Goal: Task Accomplishment & Management: Use online tool/utility

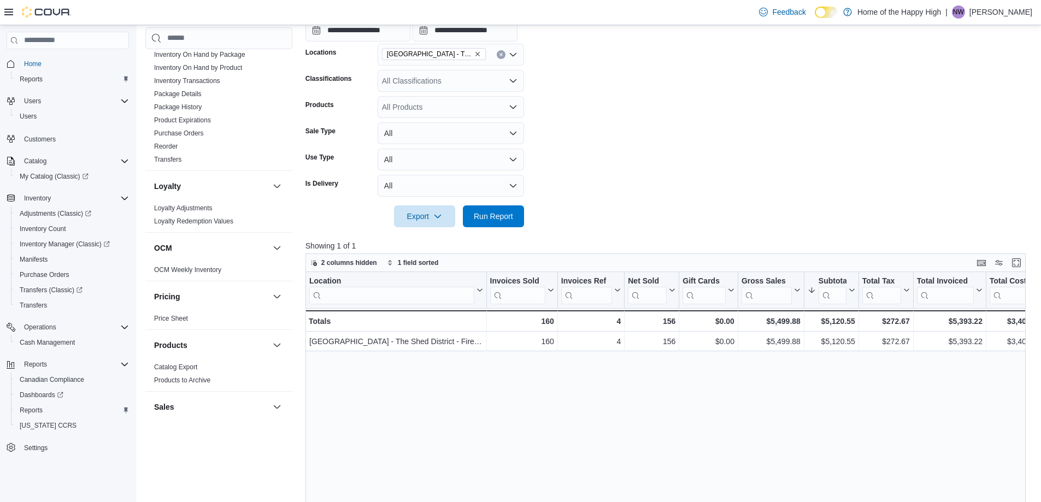
scroll to position [297, 0]
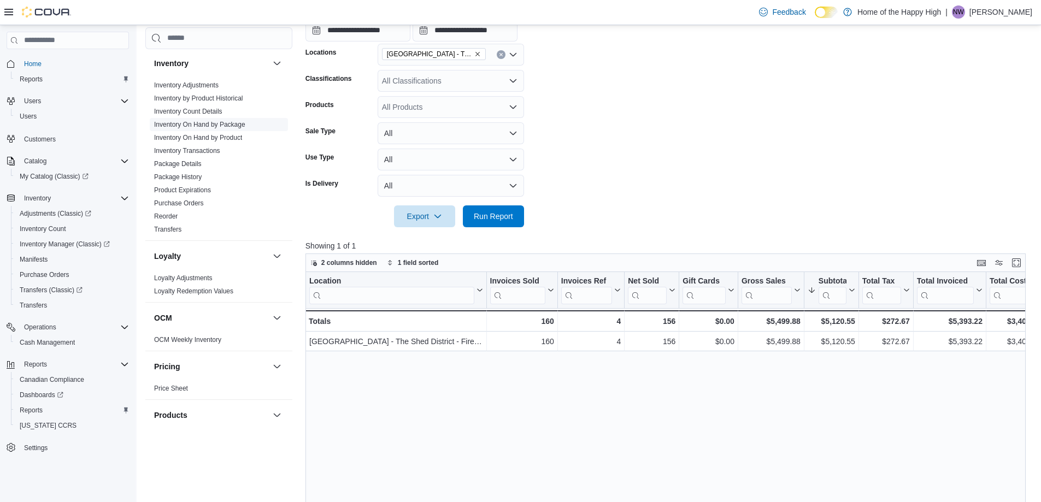
click at [225, 124] on link "Inventory On Hand by Package" at bounding box center [199, 125] width 91 height 8
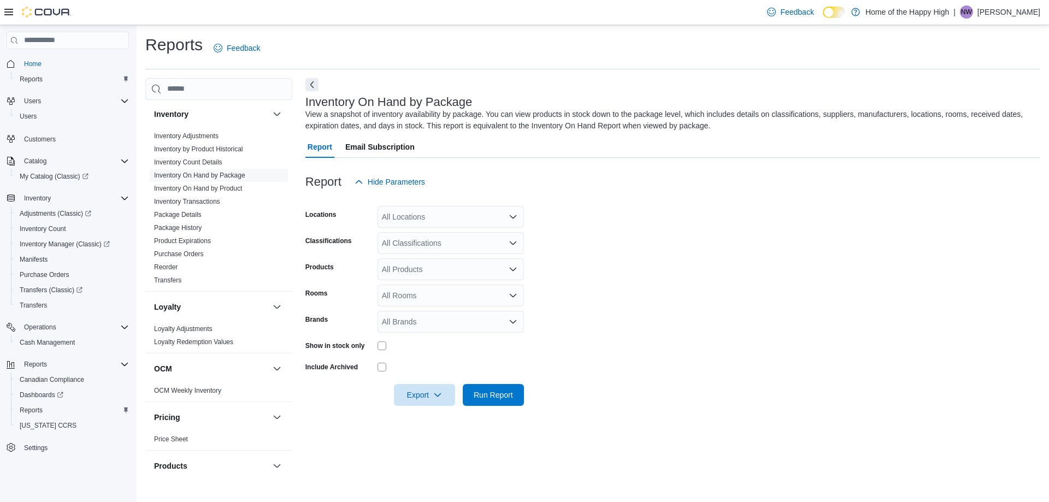
click at [408, 224] on div "All Locations" at bounding box center [451, 217] width 146 height 22
type input "****"
click at [429, 232] on span "[GEOGRAPHIC_DATA] - The Shed District - Fire & Flower" at bounding box center [521, 235] width 197 height 11
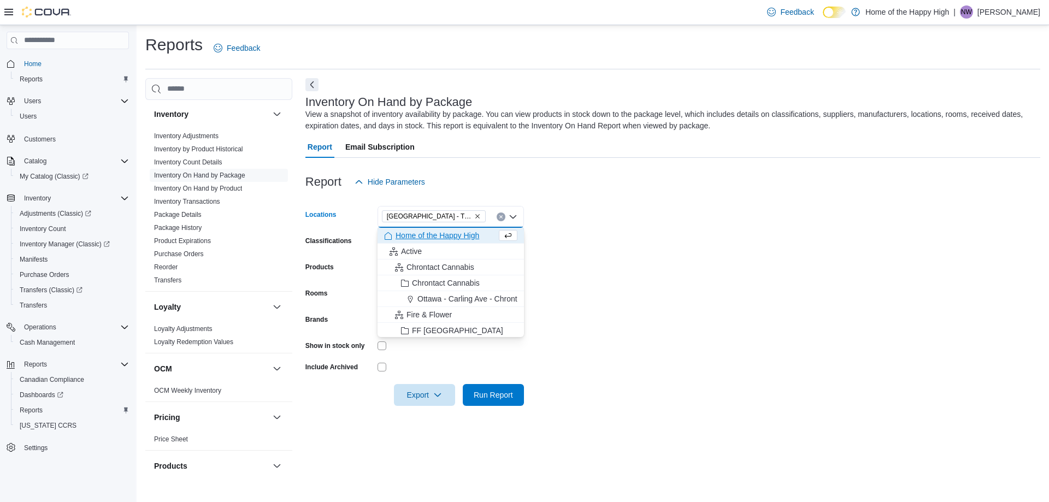
click at [615, 240] on form "Locations [GEOGRAPHIC_DATA] - [GEOGRAPHIC_DATA] - Fire & Flower Combo box. Sele…" at bounding box center [673, 299] width 735 height 213
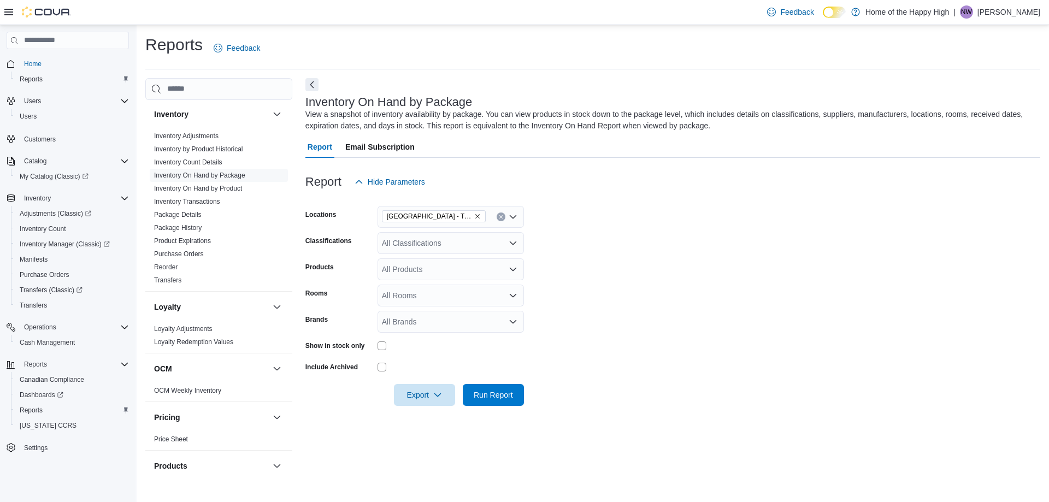
click at [416, 241] on div "All Classifications" at bounding box center [451, 243] width 146 height 22
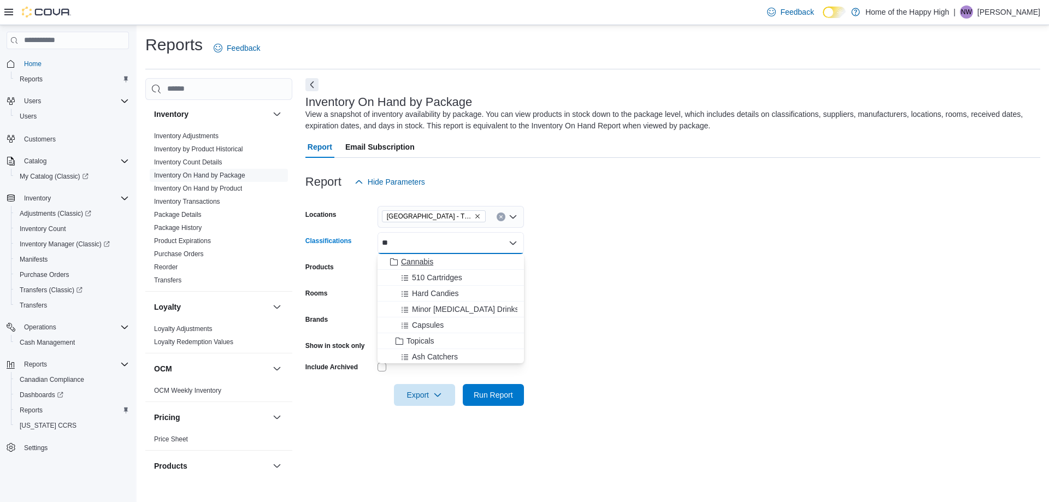
type input "**"
click at [430, 261] on span "Cannabis" at bounding box center [417, 261] width 32 height 11
click at [583, 262] on form "Locations [GEOGRAPHIC_DATA] - [GEOGRAPHIC_DATA] - Fire & Flower Classifications…" at bounding box center [673, 299] width 735 height 213
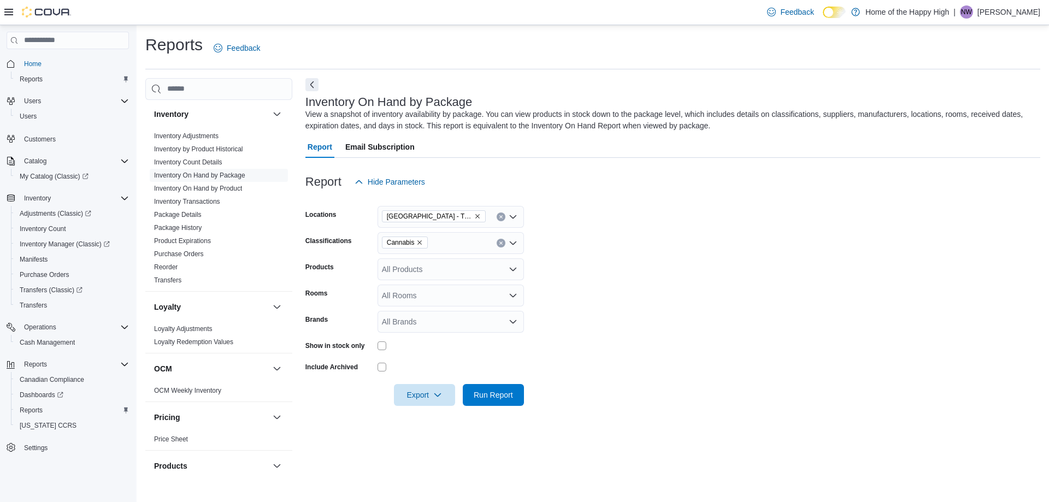
click at [400, 290] on div "All Rooms" at bounding box center [451, 296] width 146 height 22
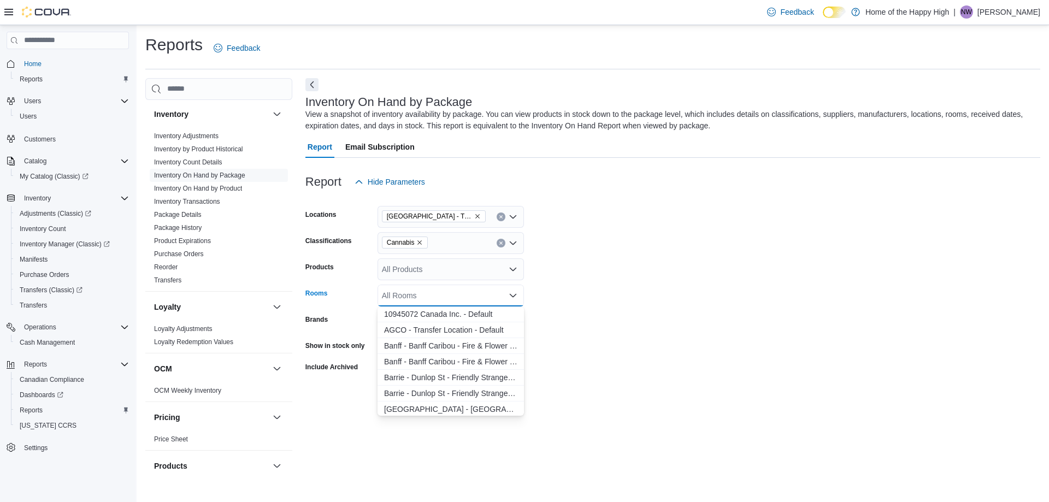
click at [676, 317] on form "Locations [GEOGRAPHIC_DATA] - [GEOGRAPHIC_DATA] - Fire & Flower Classifications…" at bounding box center [673, 299] width 735 height 213
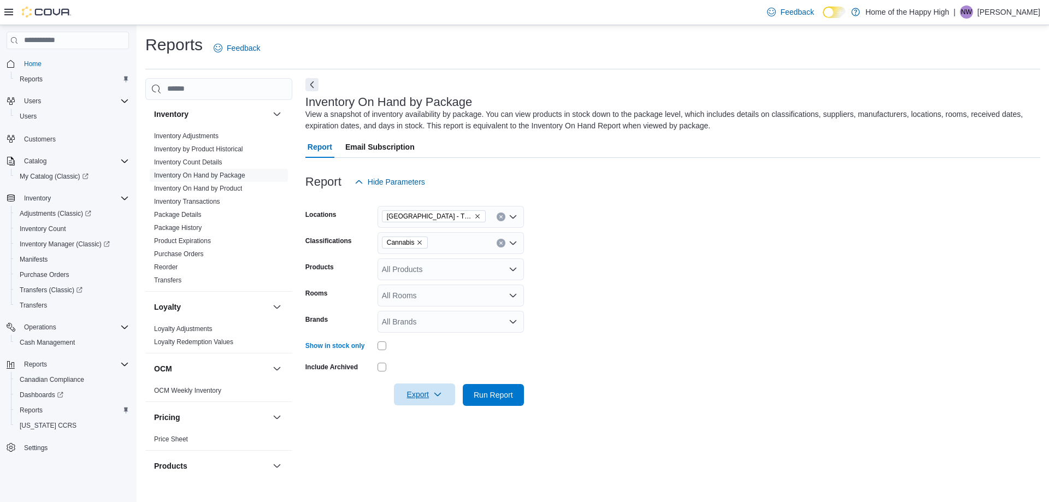
click at [405, 395] on span "Export" at bounding box center [425, 395] width 48 height 22
click at [682, 330] on form "Locations [GEOGRAPHIC_DATA] - [GEOGRAPHIC_DATA] - Fire & Flower Classifications…" at bounding box center [673, 299] width 735 height 213
click at [425, 398] on span "Export" at bounding box center [425, 395] width 48 height 22
click at [436, 419] on span "Export to Excel" at bounding box center [426, 417] width 49 height 9
